Goal: Task Accomplishment & Management: Manage account settings

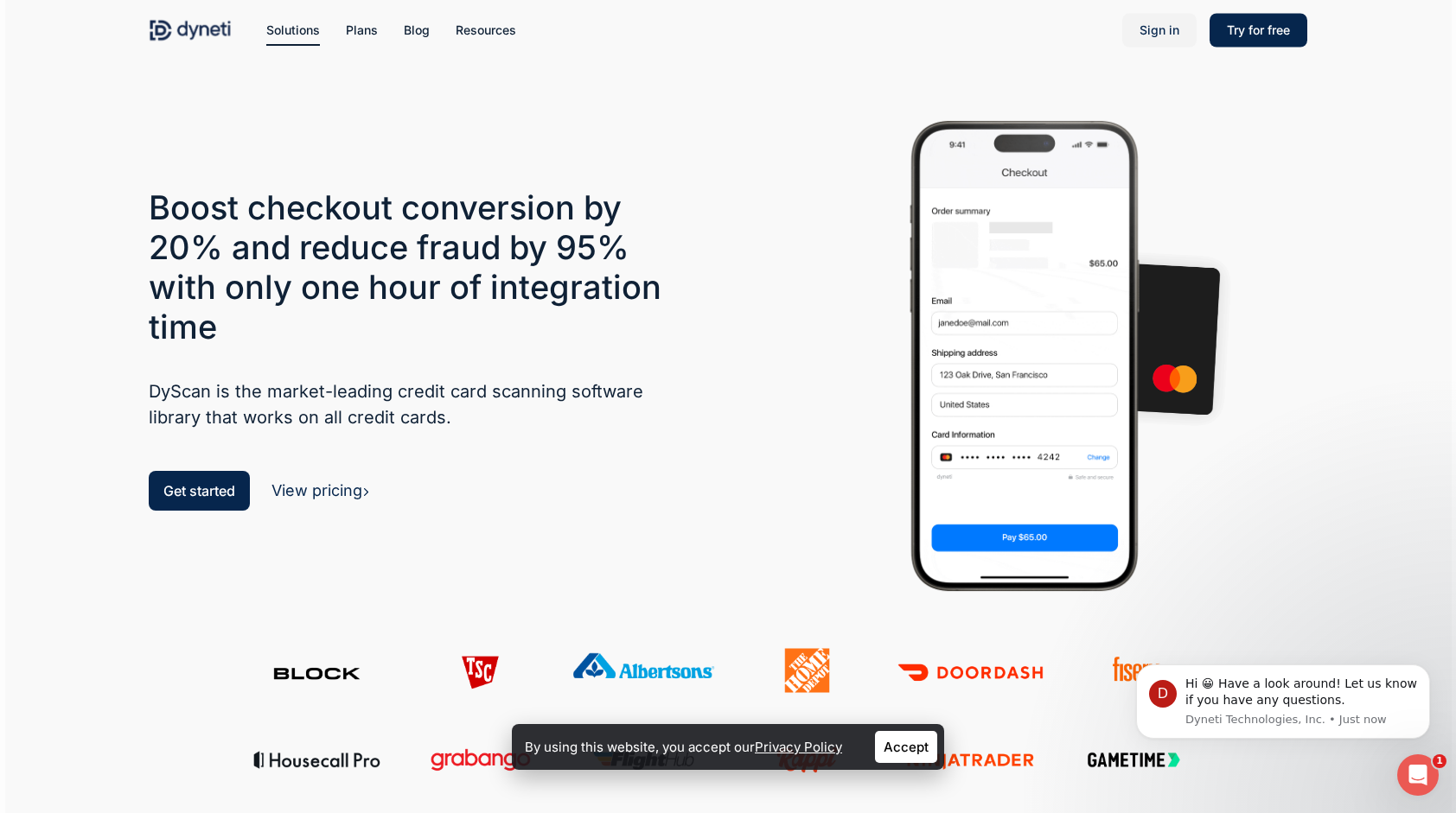
click at [1157, 28] on span "Sign in" at bounding box center [1159, 30] width 40 height 15
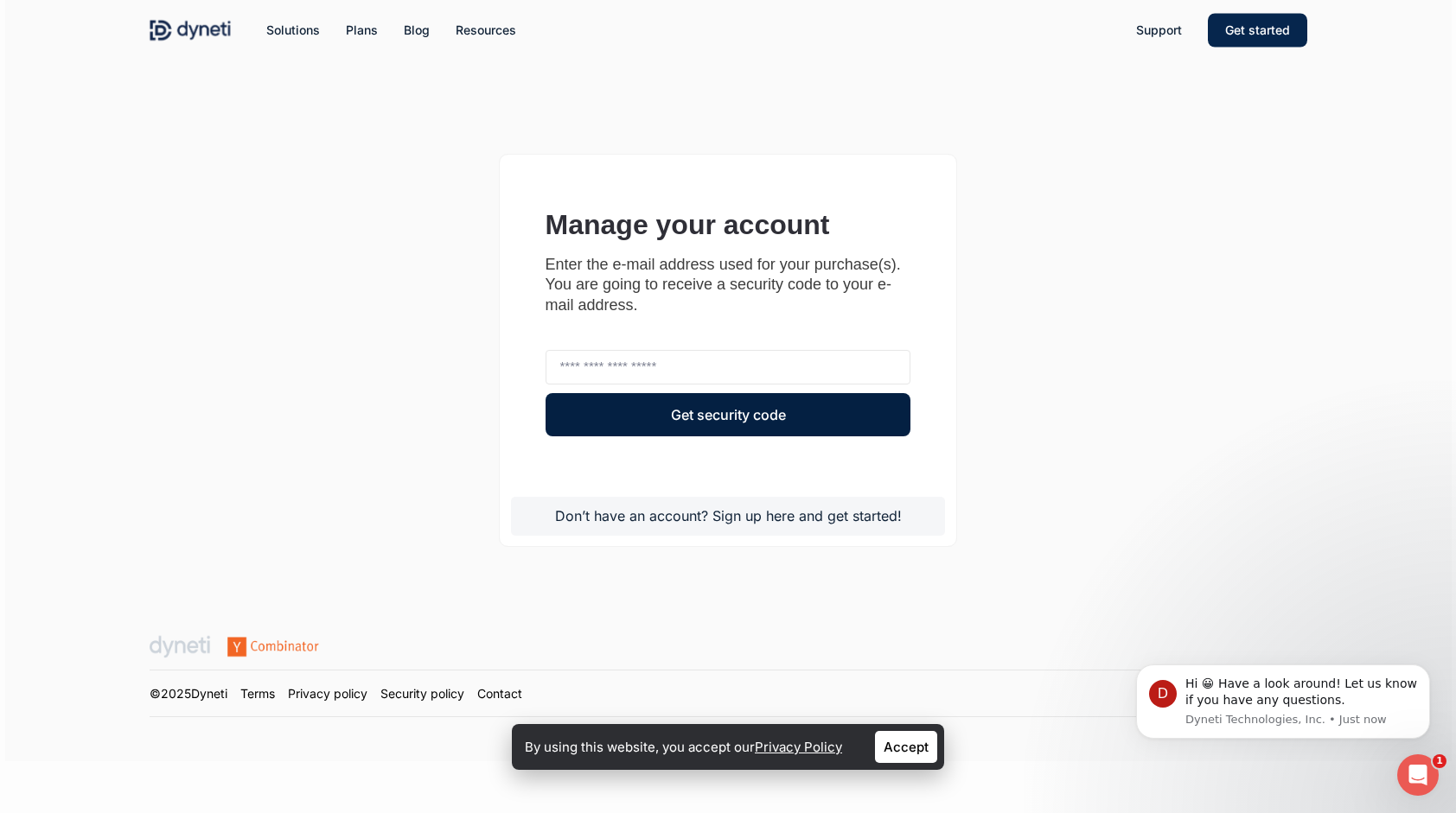
click at [735, 521] on link at bounding box center [728, 517] width 435 height 39
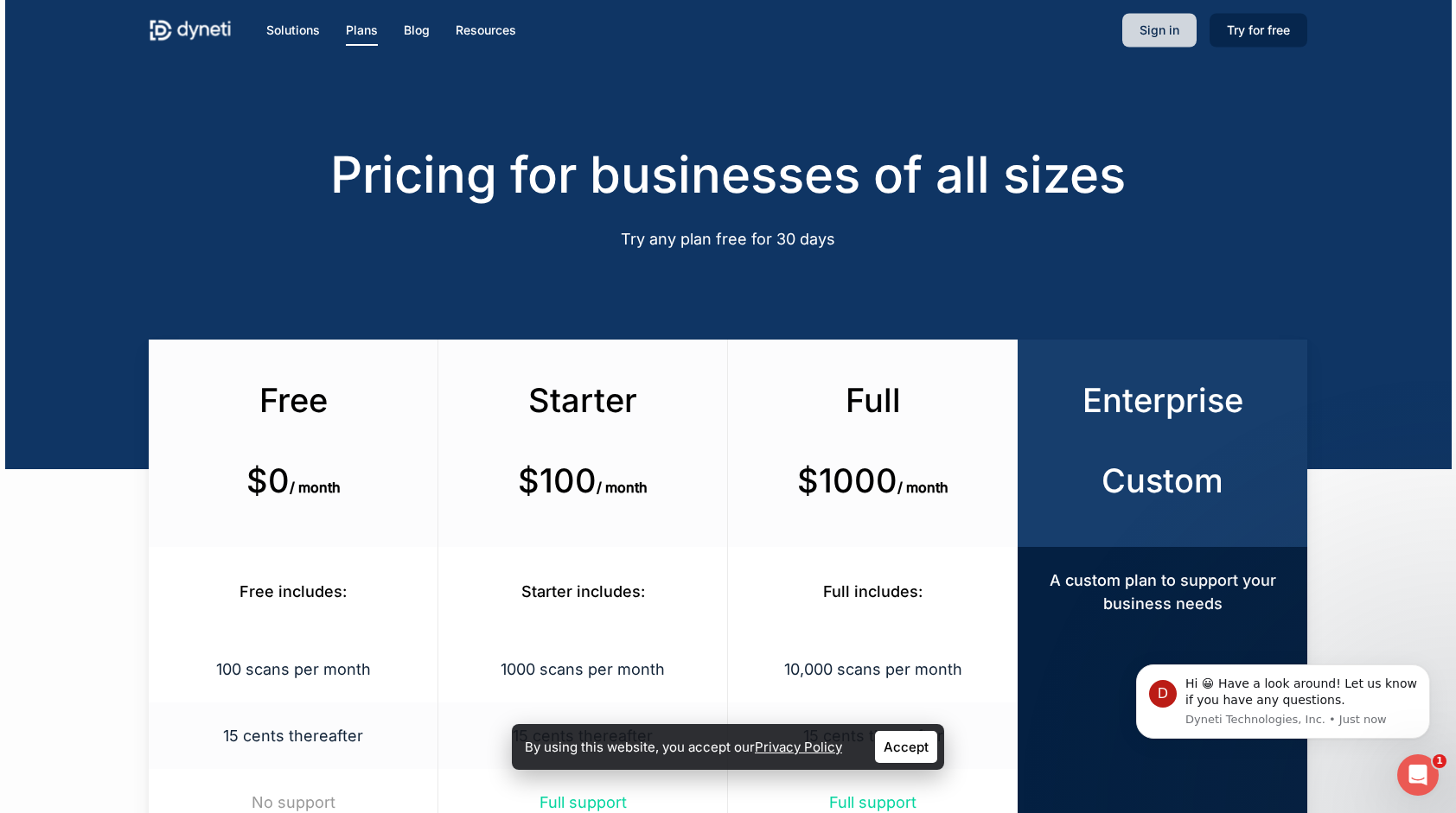
click at [1168, 19] on link "Sign in" at bounding box center [1160, 31] width 75 height 28
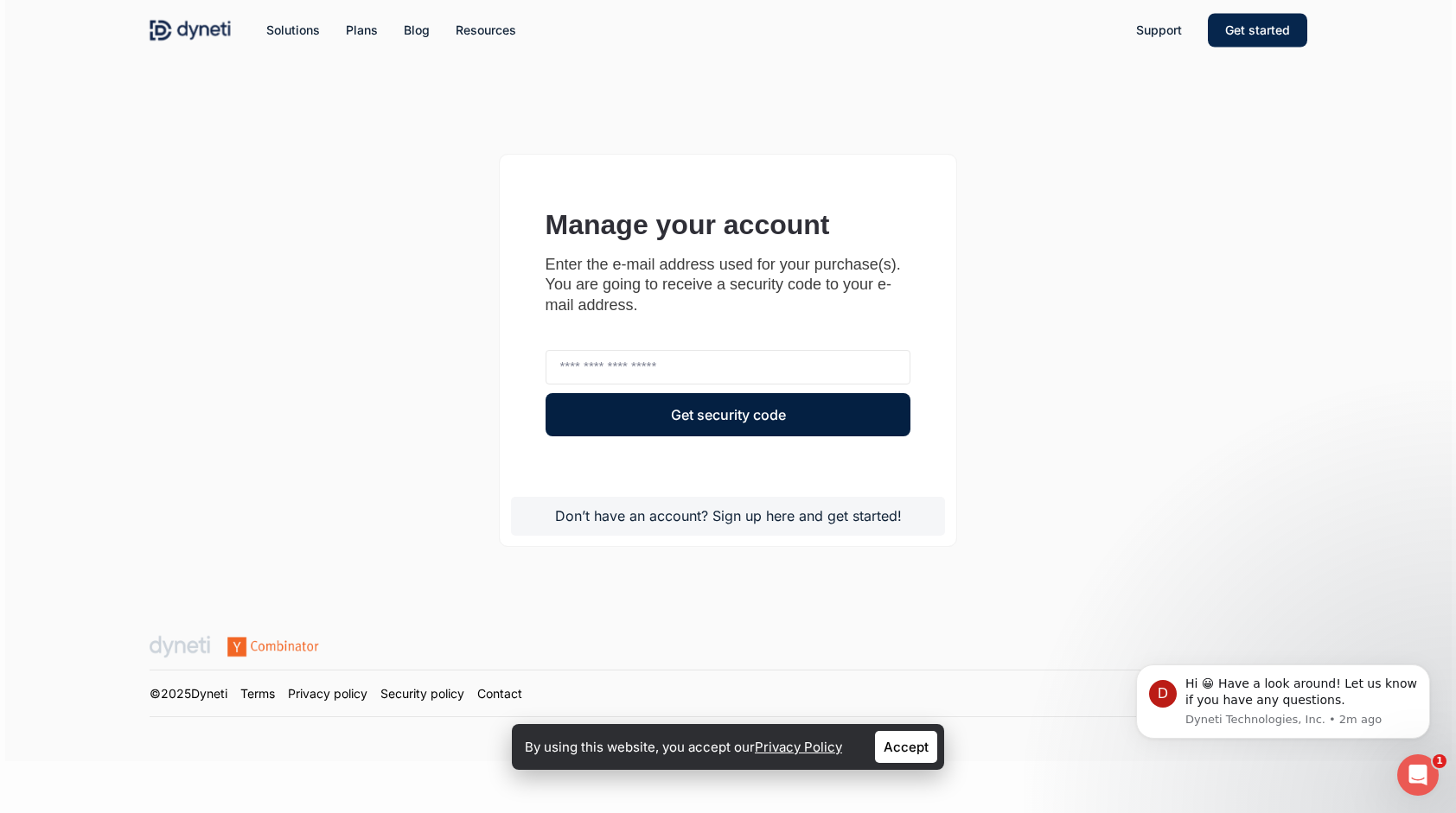
click at [60, 111] on div at bounding box center [728, 278] width 1447 height 556
